Goal: Task Accomplishment & Management: Use online tool/utility

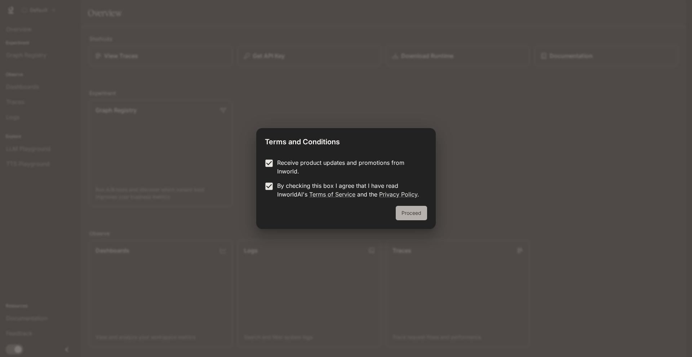
click at [405, 212] on button "Proceed" at bounding box center [411, 213] width 31 height 14
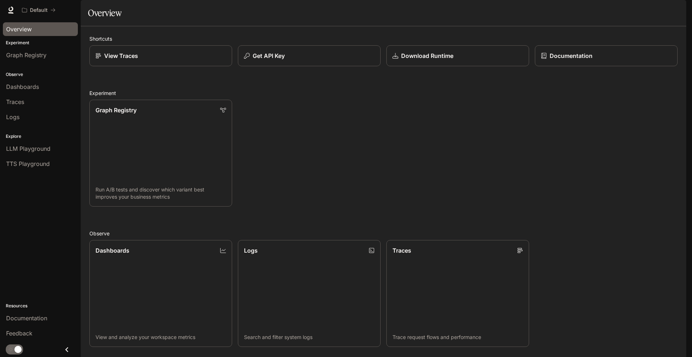
click at [25, 30] on span "Overview" at bounding box center [19, 29] width 26 height 9
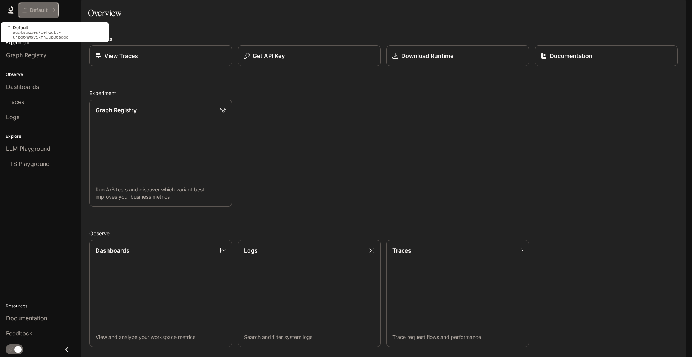
click at [30, 11] on p "Default" at bounding box center [39, 10] width 18 height 6
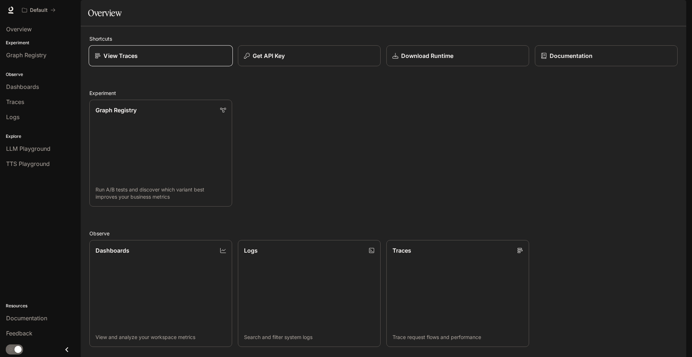
click at [129, 67] on link "View Traces" at bounding box center [161, 55] width 144 height 21
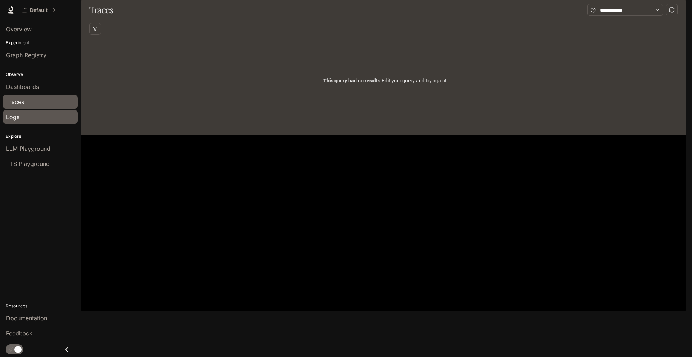
click at [44, 119] on div "Logs" at bounding box center [40, 117] width 68 height 9
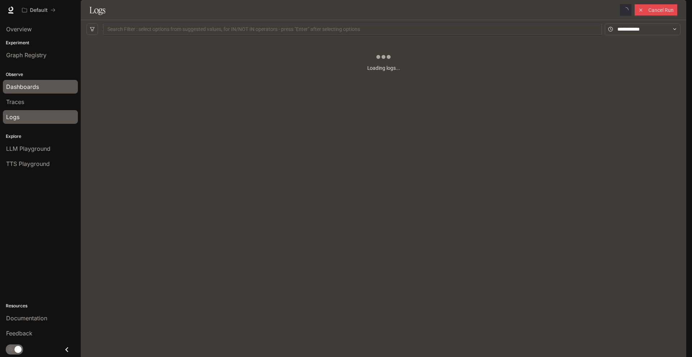
click at [44, 93] on link "Dashboards" at bounding box center [40, 87] width 75 height 14
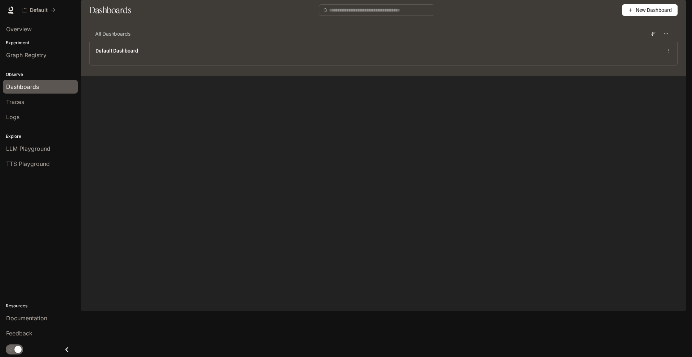
click at [647, 14] on span "New Dashboard" at bounding box center [653, 10] width 36 height 8
click at [647, 44] on div "Create dashboard" at bounding box center [641, 46] width 60 height 8
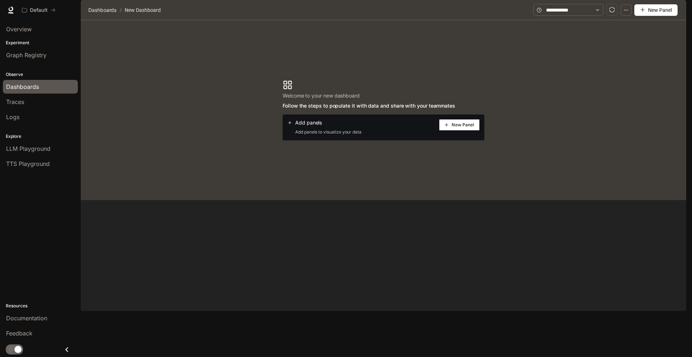
click at [468, 131] on button "New Panel" at bounding box center [459, 125] width 41 height 12
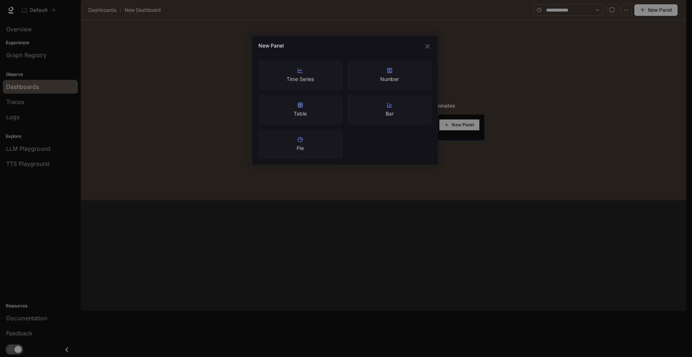
click at [429, 48] on icon "close" at bounding box center [427, 47] width 6 height 6
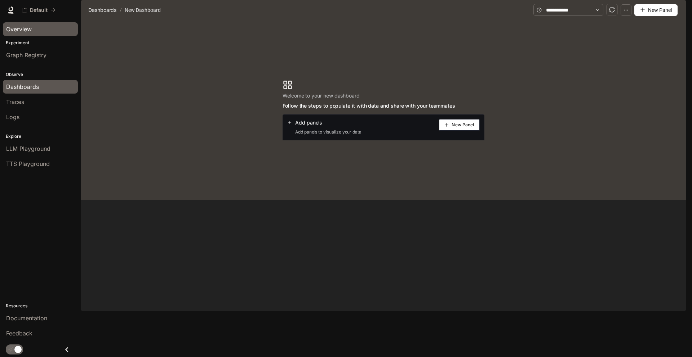
click at [40, 30] on div "Overview" at bounding box center [40, 29] width 68 height 9
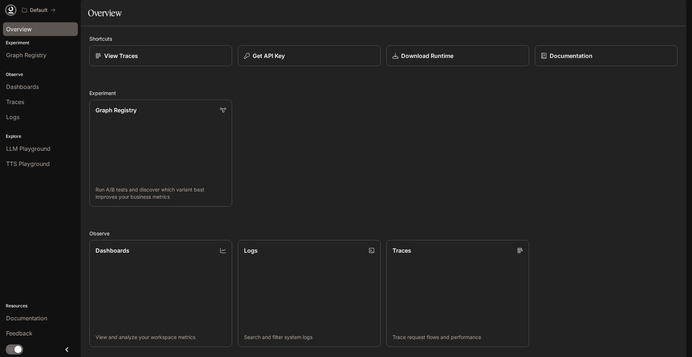
click at [10, 13] on icon at bounding box center [10, 12] width 5 height 1
click at [38, 57] on span "Graph Registry" at bounding box center [26, 55] width 40 height 9
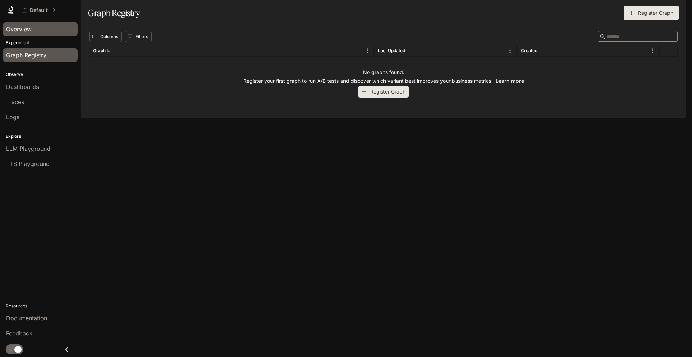
click at [31, 34] on link "Overview" at bounding box center [40, 29] width 75 height 14
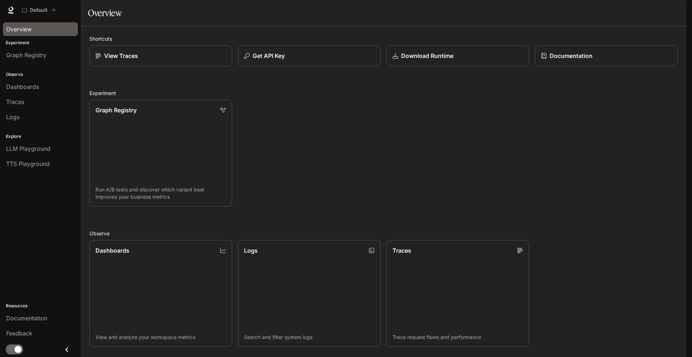
click at [686, 14] on div "Default Documentation Documentation" at bounding box center [346, 10] width 692 height 20
click at [685, 13] on div "Default Documentation Documentation" at bounding box center [346, 10] width 692 height 20
click at [680, 9] on img "button" at bounding box center [676, 10] width 10 height 10
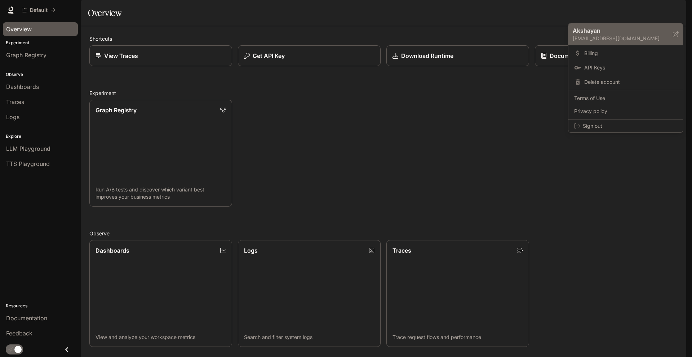
click at [658, 36] on p "akshayan.senthan2@gmail.com" at bounding box center [622, 38] width 100 height 7
